Goal: Use online tool/utility: Use online tool/utility

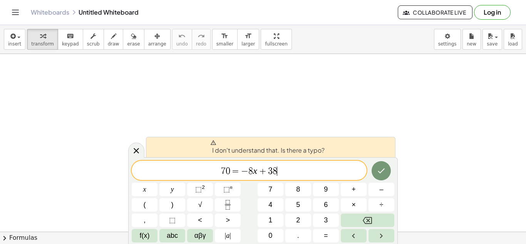
scroll to position [1, 0]
click at [380, 171] on icon "Done" at bounding box center [380, 170] width 9 height 9
click at [381, 164] on button "Done" at bounding box center [380, 170] width 19 height 19
click at [382, 170] on icon "Done" at bounding box center [381, 170] width 7 height 5
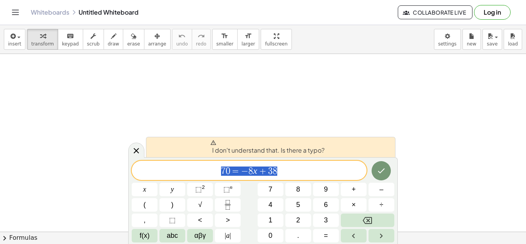
drag, startPoint x: 220, startPoint y: 167, endPoint x: 276, endPoint y: 171, distance: 55.5
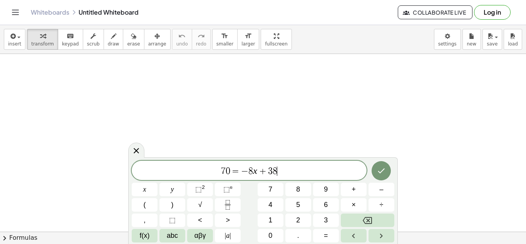
scroll to position [2, 0]
click at [379, 167] on icon "Done" at bounding box center [380, 170] width 9 height 9
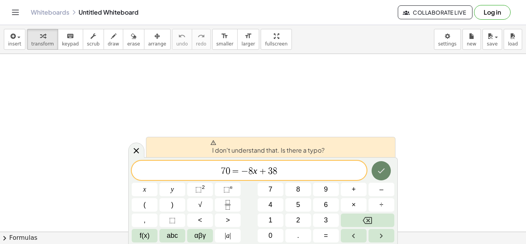
click at [379, 167] on icon "Done" at bounding box center [380, 170] width 9 height 9
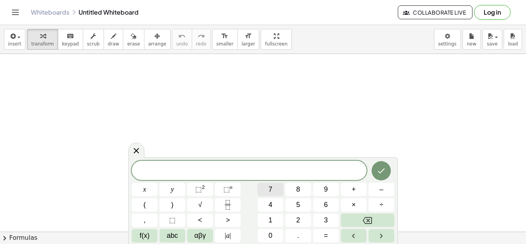
click at [269, 192] on span "7" at bounding box center [270, 189] width 4 height 10
click at [274, 232] on button "0" at bounding box center [270, 235] width 26 height 13
